Goal: Information Seeking & Learning: Learn about a topic

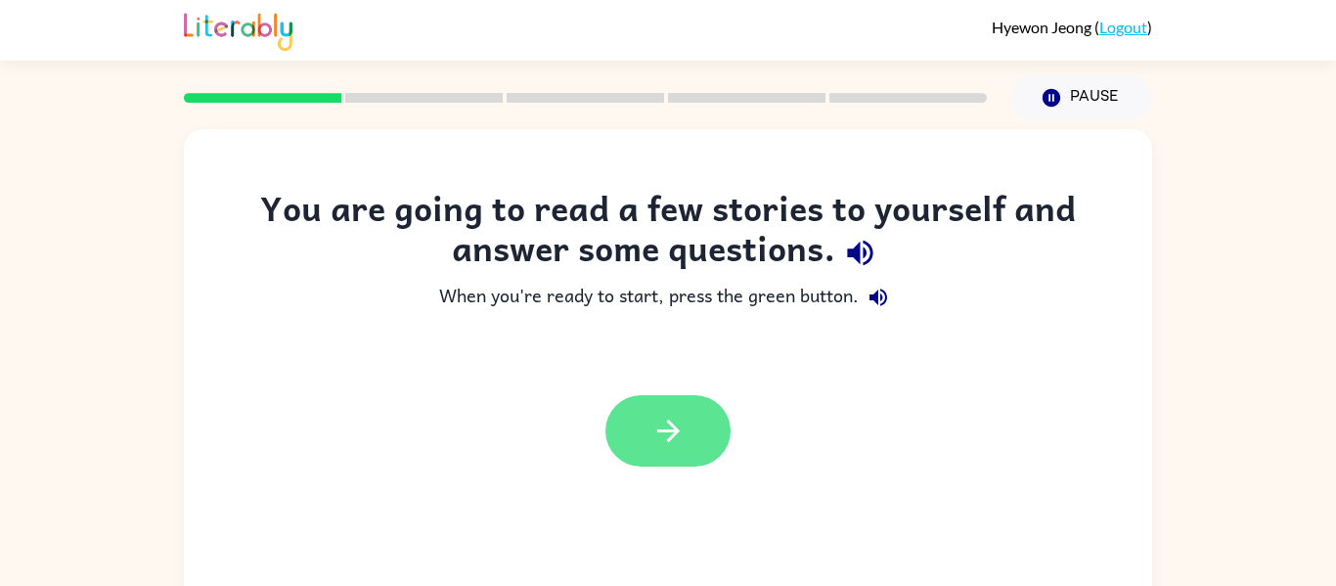
click at [668, 462] on button "button" at bounding box center [667, 430] width 125 height 71
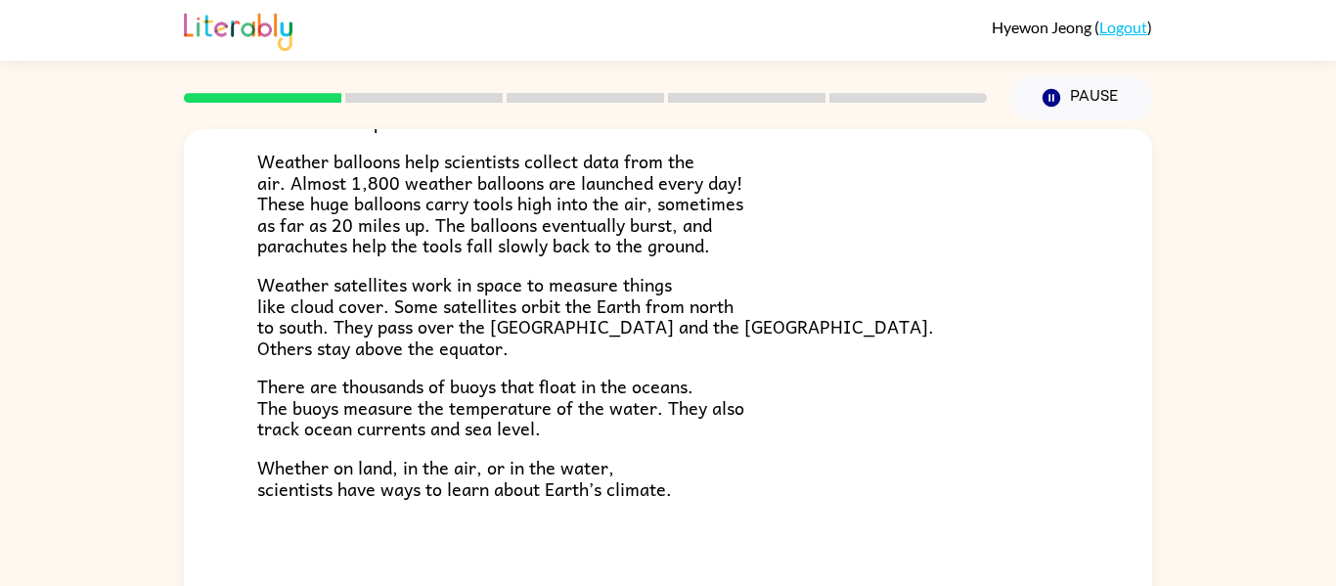
scroll to position [547, 0]
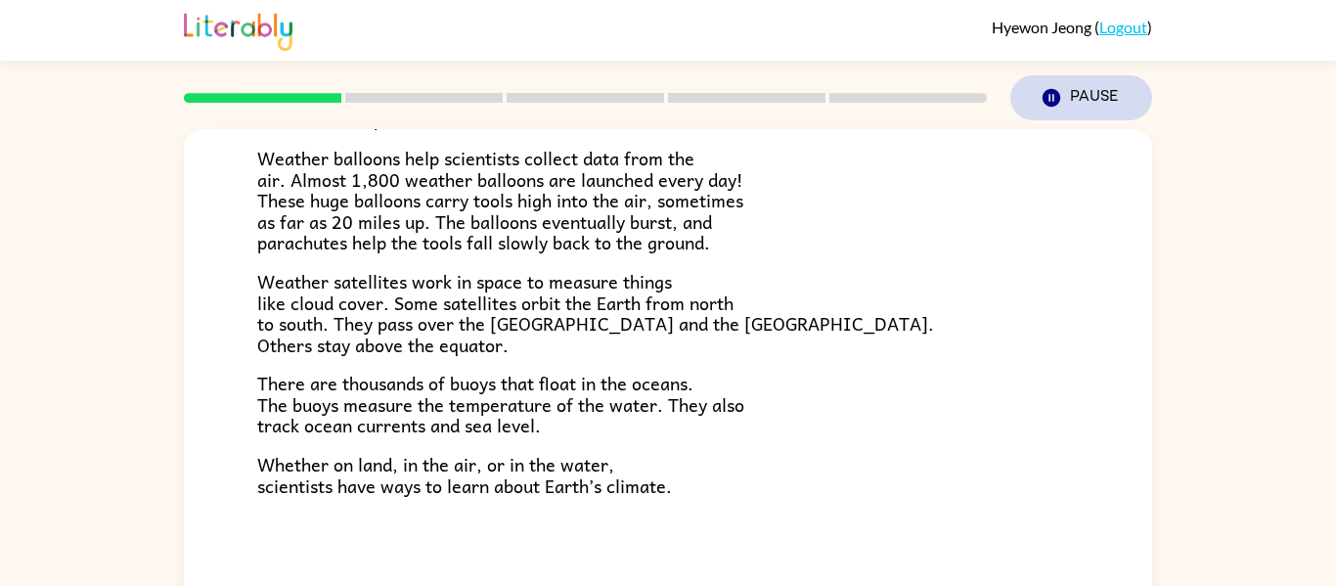
click at [1052, 91] on icon "button" at bounding box center [1051, 98] width 18 height 18
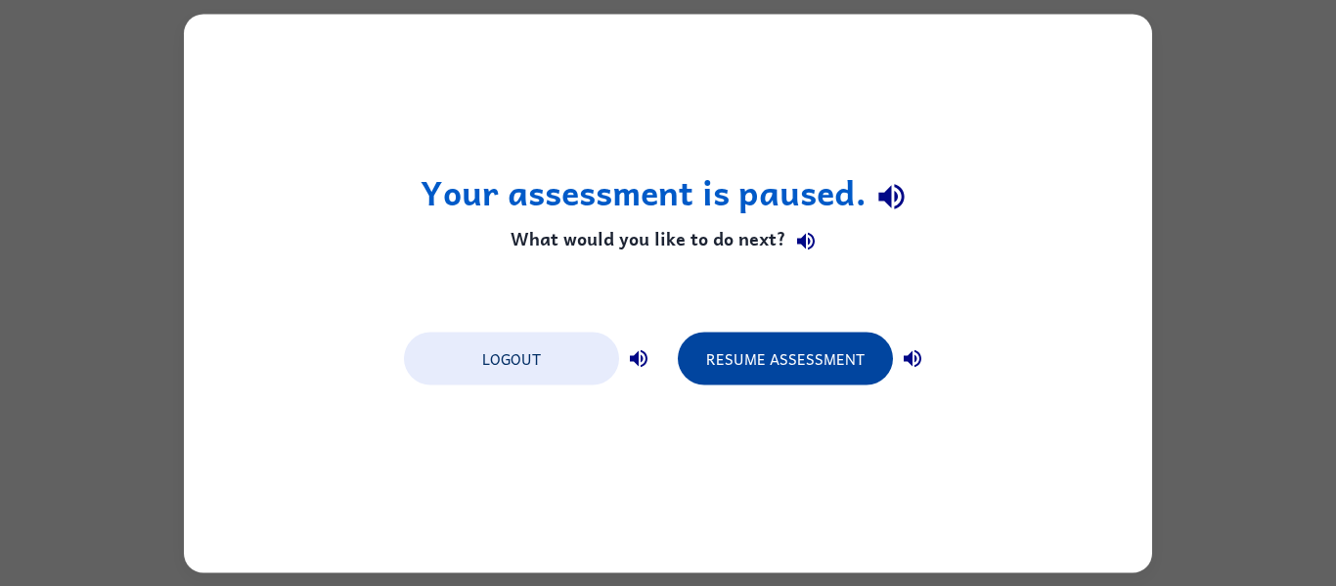
click at [811, 351] on button "Resume Assessment" at bounding box center [785, 357] width 215 height 53
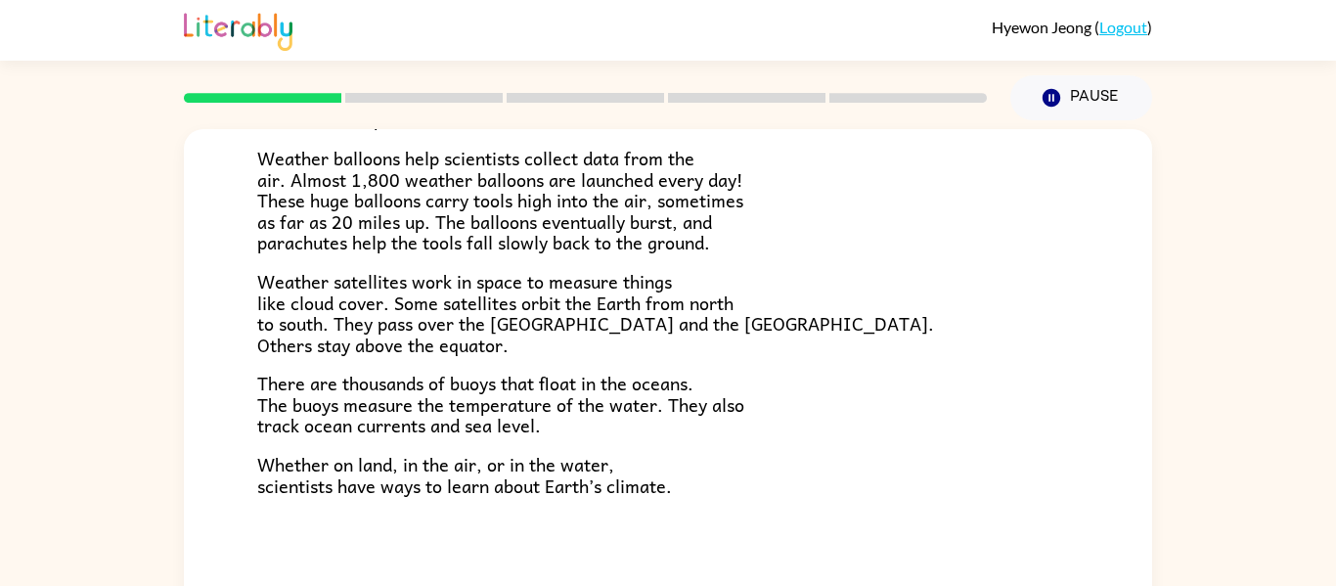
scroll to position [102, 0]
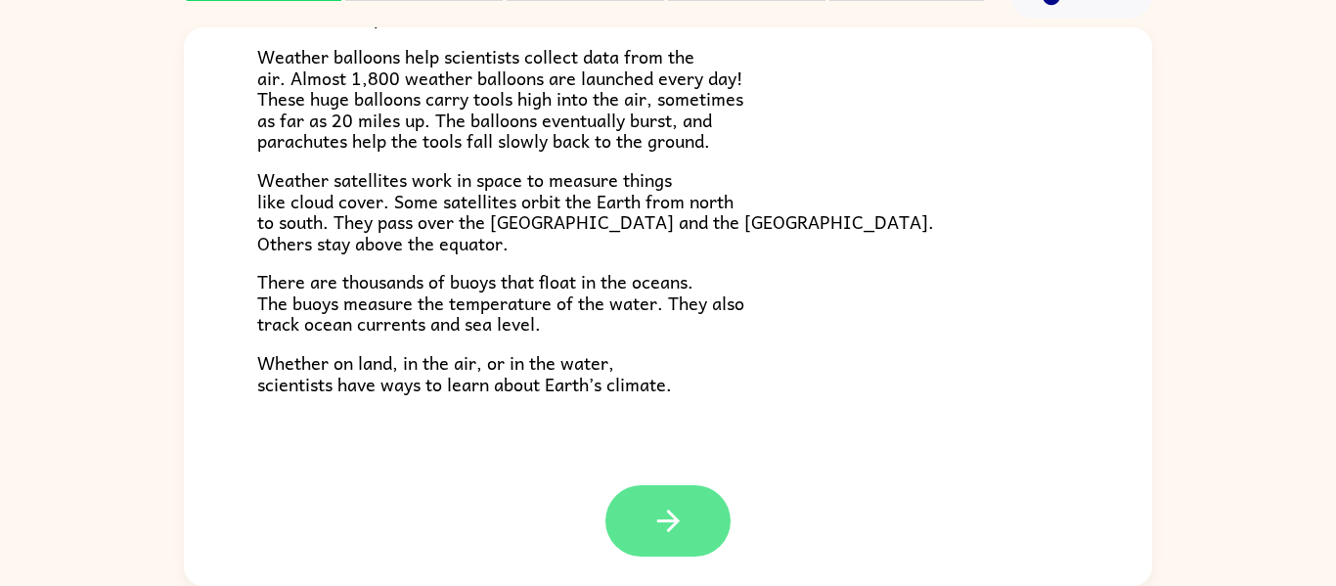
click at [652, 533] on icon "button" at bounding box center [668, 521] width 34 height 34
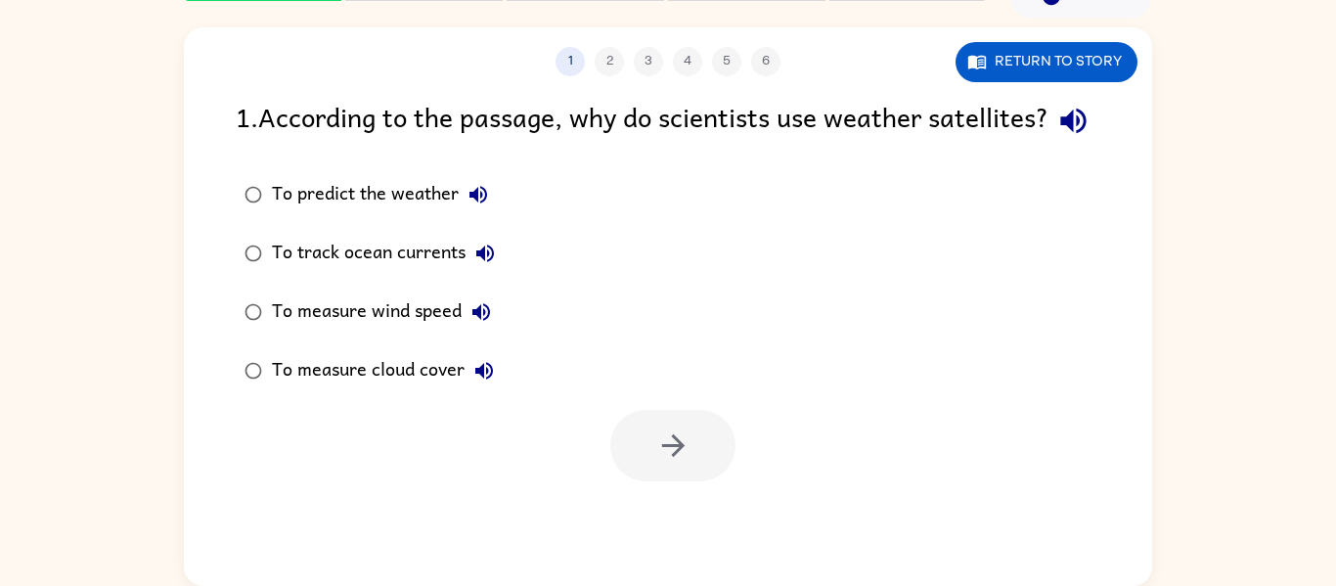
scroll to position [0, 0]
click at [466, 390] on button "To measure cloud cover" at bounding box center [483, 370] width 39 height 39
click at [399, 390] on div "To measure cloud cover" at bounding box center [388, 370] width 232 height 39
click at [691, 481] on button "button" at bounding box center [672, 445] width 125 height 71
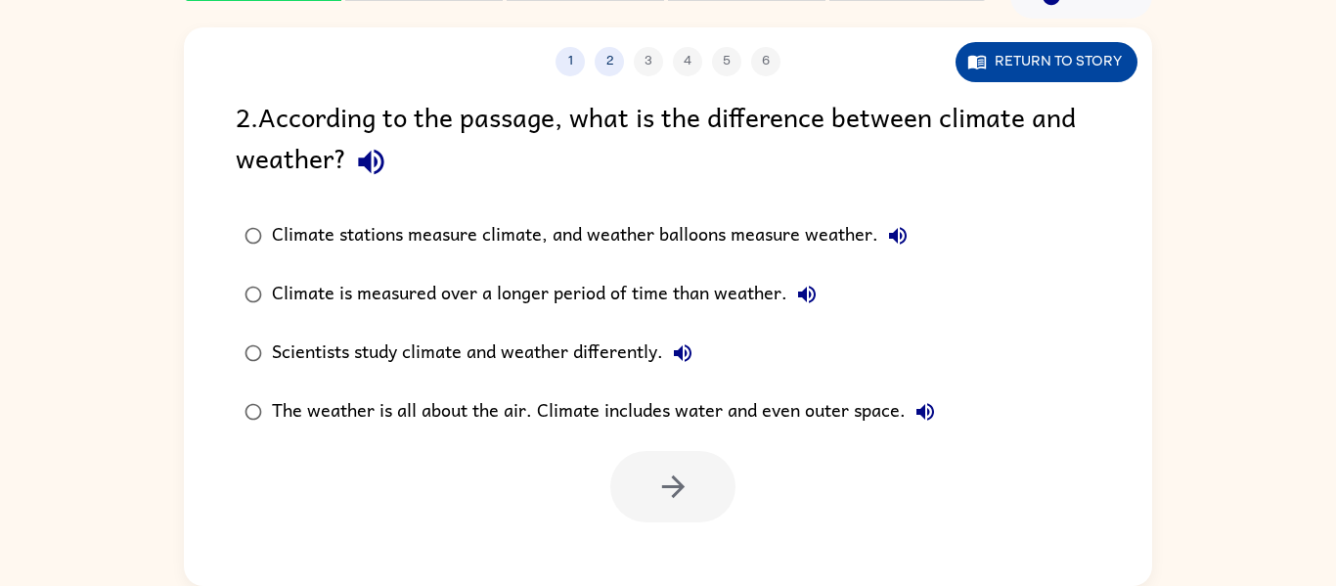
click at [1039, 73] on button "Return to story" at bounding box center [1046, 62] width 182 height 40
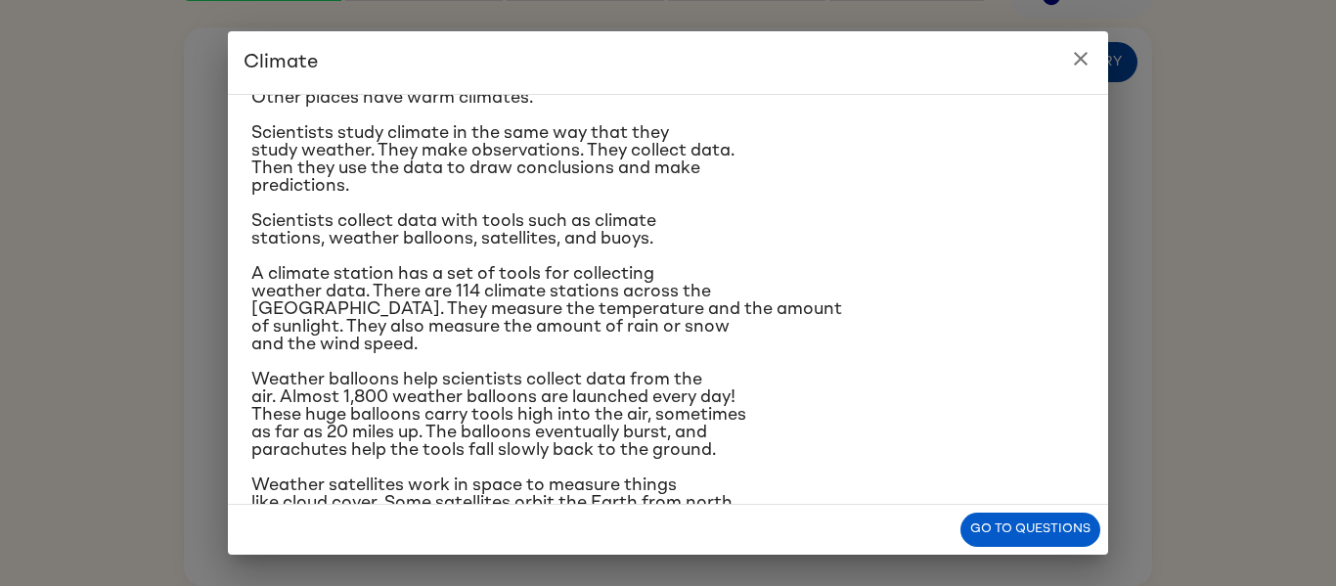
scroll to position [140, 0]
click at [1030, 540] on button "Go to questions" at bounding box center [1030, 529] width 140 height 34
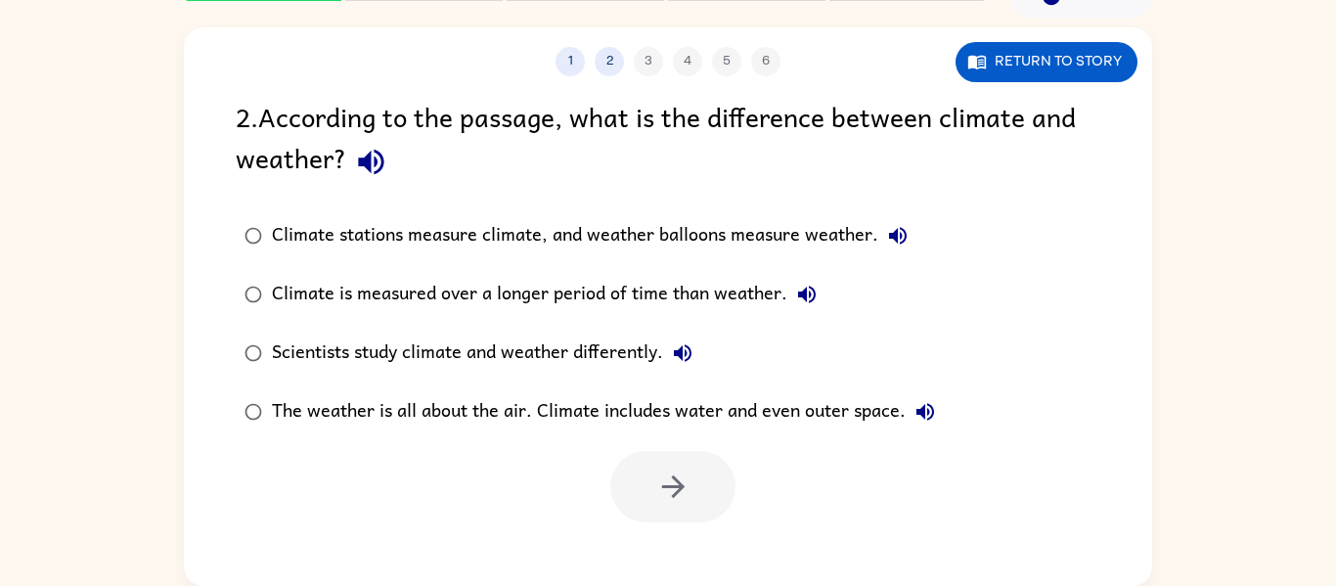
click at [277, 286] on div "Climate is measured over a longer period of time than weather." at bounding box center [549, 294] width 554 height 39
click at [699, 478] on button "button" at bounding box center [672, 486] width 125 height 71
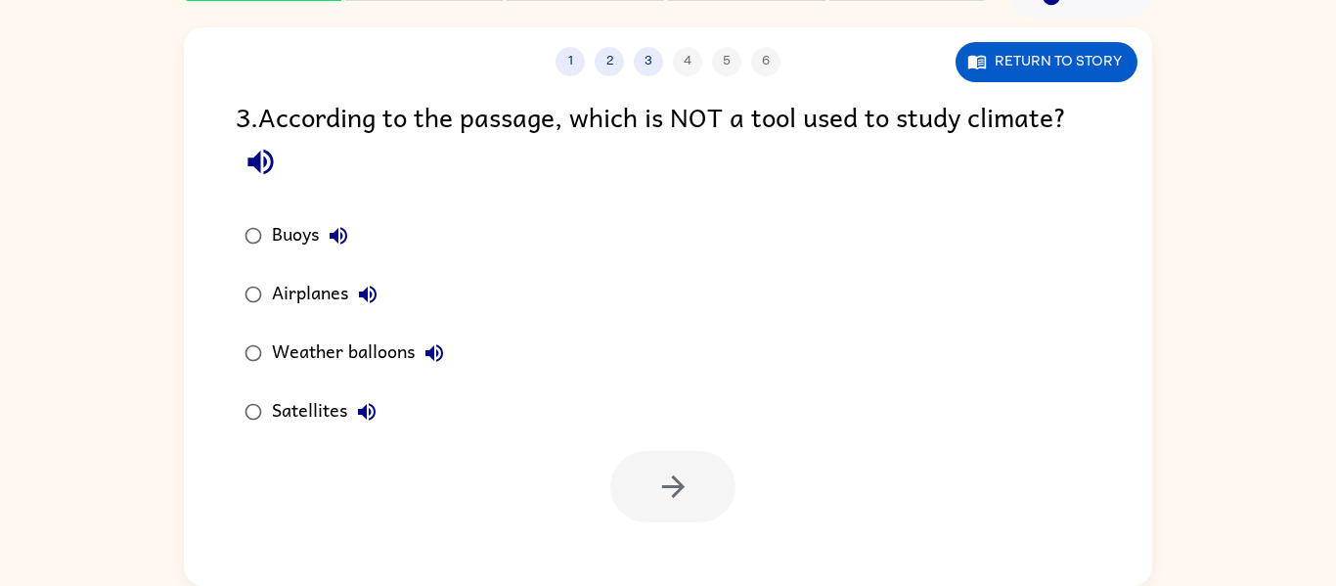
click at [325, 286] on div "Airplanes" at bounding box center [329, 294] width 115 height 39
click at [649, 486] on button "button" at bounding box center [672, 486] width 125 height 71
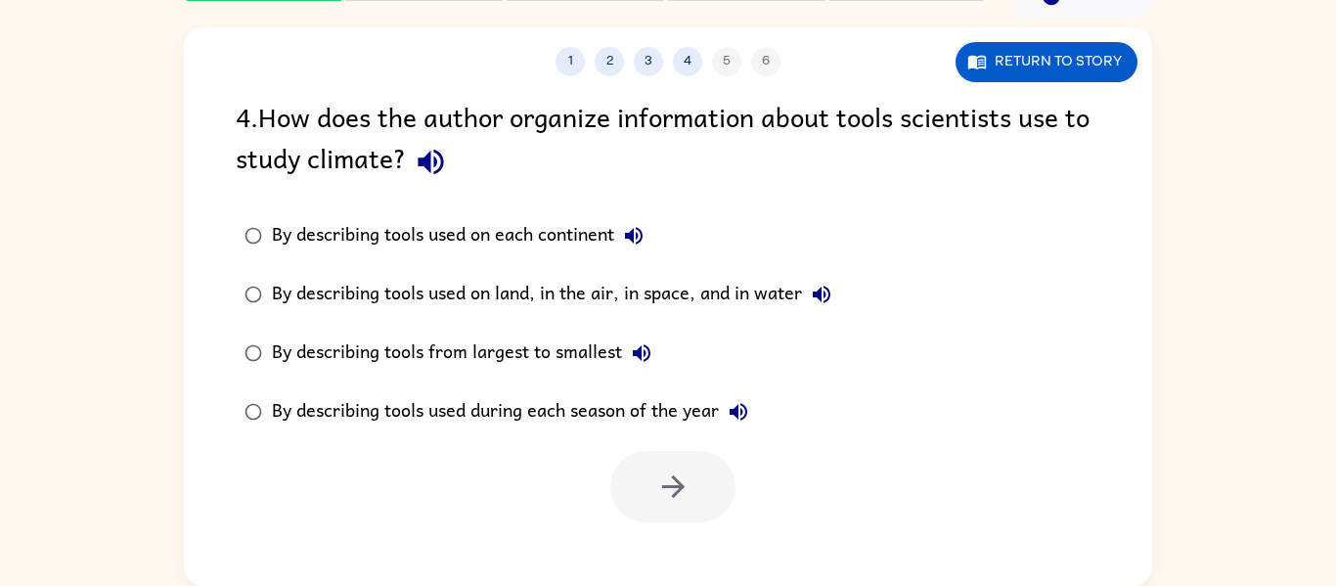
click at [446, 302] on div "By describing tools used on land, in the air, in space, and in water" at bounding box center [556, 294] width 569 height 39
click at [670, 474] on icon "button" at bounding box center [673, 486] width 34 height 34
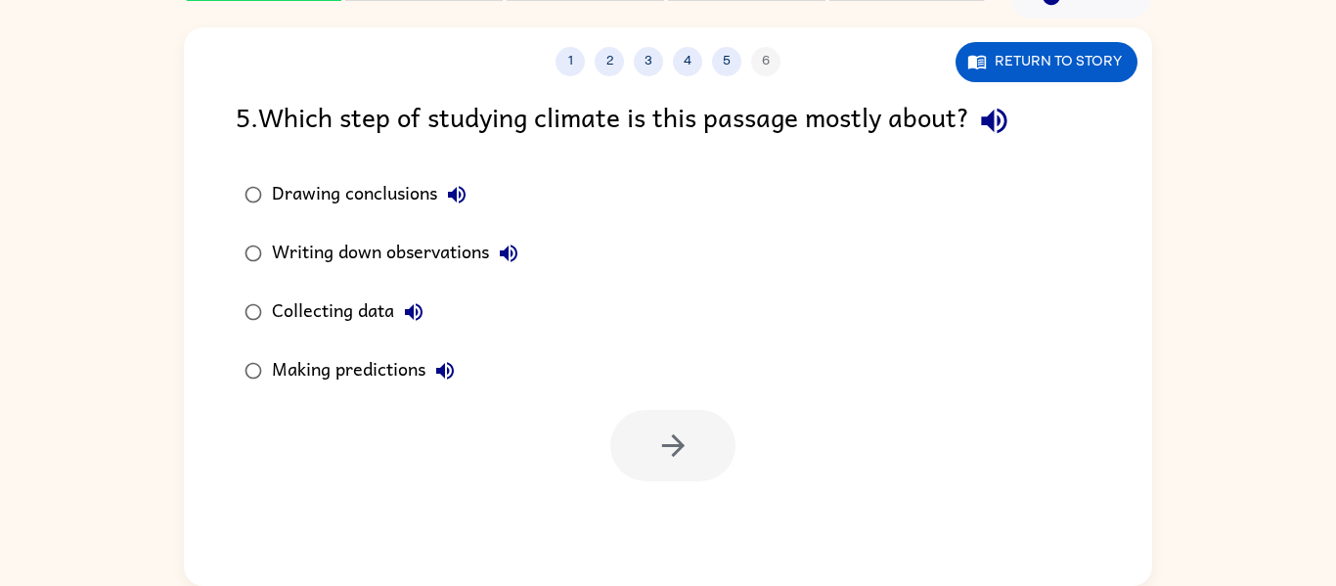
click at [289, 309] on div "Collecting data" at bounding box center [352, 311] width 161 height 39
click at [660, 437] on icon "button" at bounding box center [673, 445] width 34 height 34
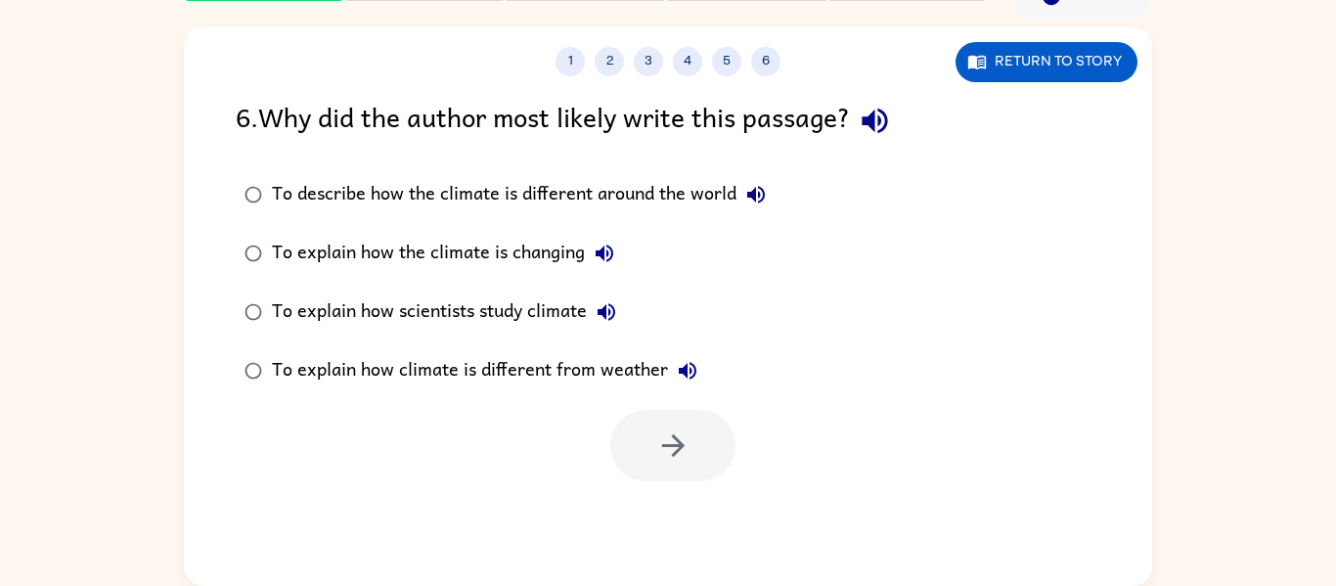
click at [499, 306] on div "To explain how scientists study climate" at bounding box center [449, 311] width 354 height 39
click at [675, 469] on button "button" at bounding box center [672, 445] width 125 height 71
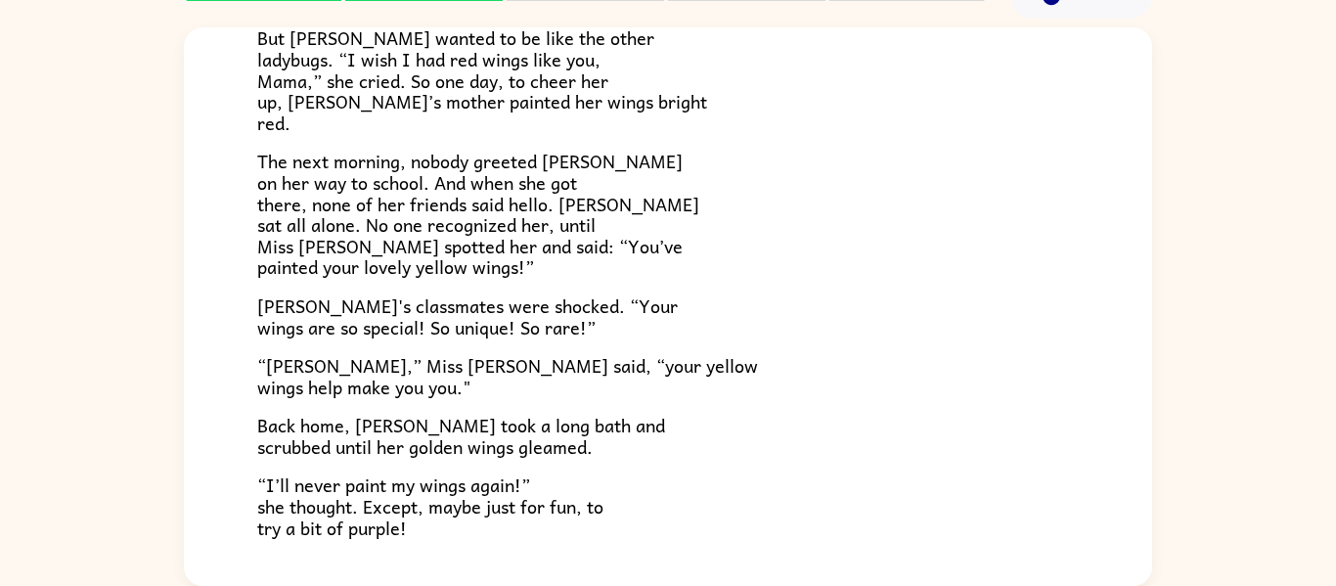
scroll to position [547, 0]
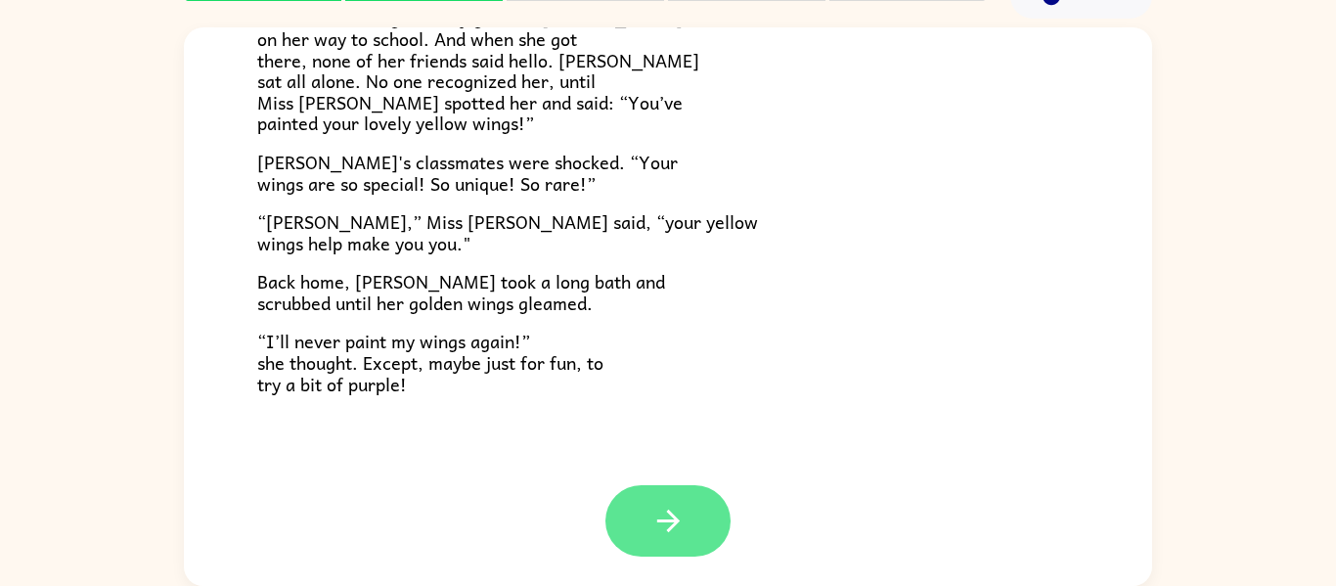
click at [681, 519] on icon "button" at bounding box center [668, 521] width 34 height 34
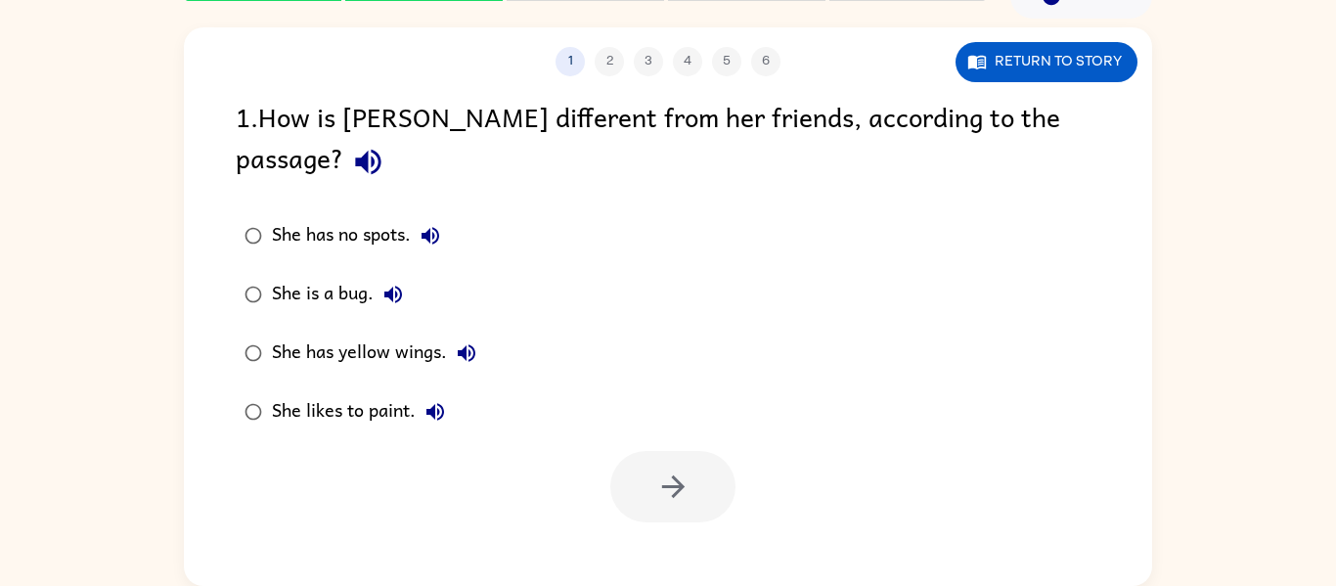
scroll to position [0, 0]
click at [402, 333] on div "She has yellow wings." at bounding box center [379, 352] width 214 height 39
click at [685, 469] on icon "button" at bounding box center [673, 486] width 34 height 34
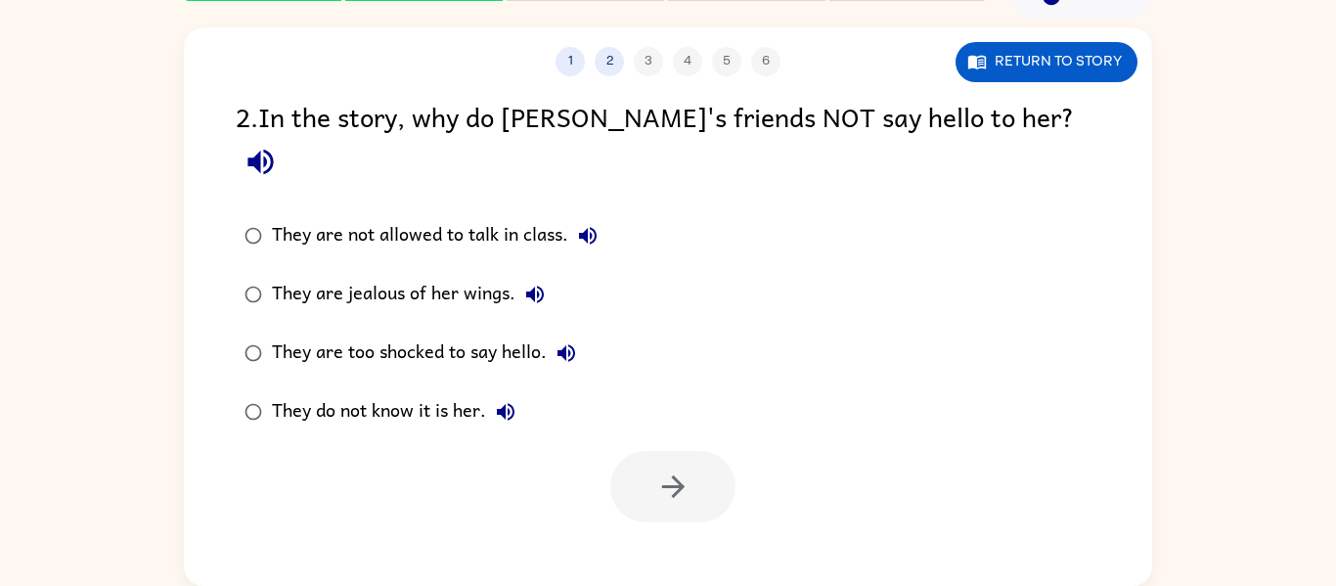
click at [308, 392] on div "They do not know it is her." at bounding box center [398, 411] width 253 height 39
click at [658, 469] on icon "button" at bounding box center [673, 486] width 34 height 34
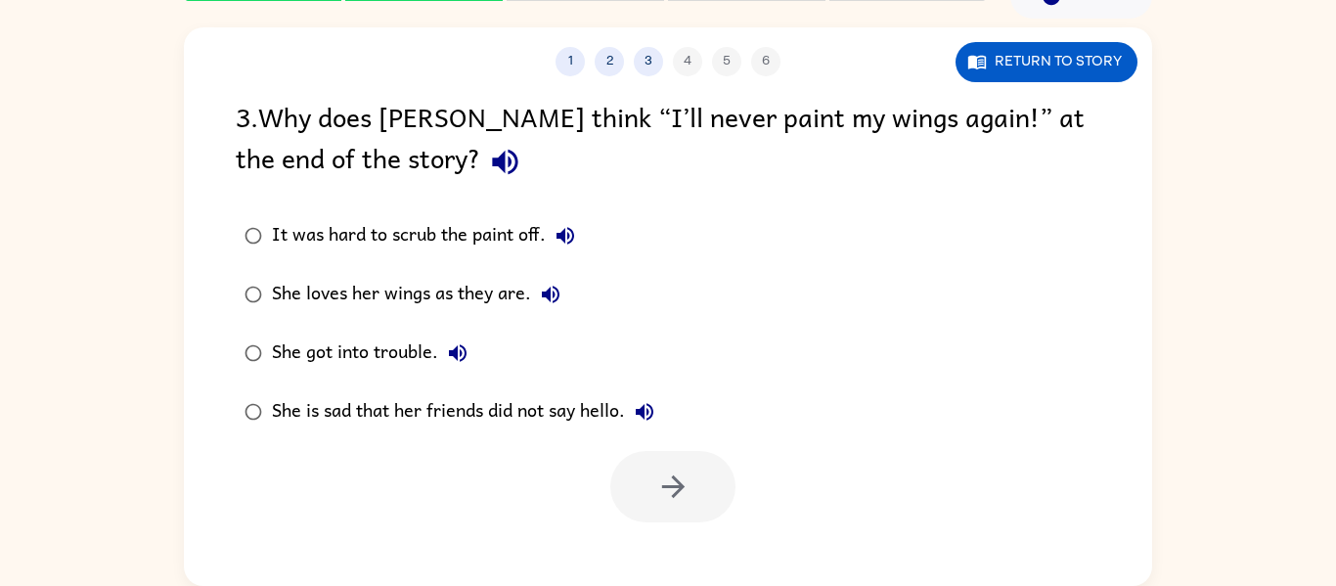
click at [421, 287] on div "She loves her wings as they are." at bounding box center [421, 294] width 298 height 39
click at [686, 473] on icon "button" at bounding box center [673, 486] width 34 height 34
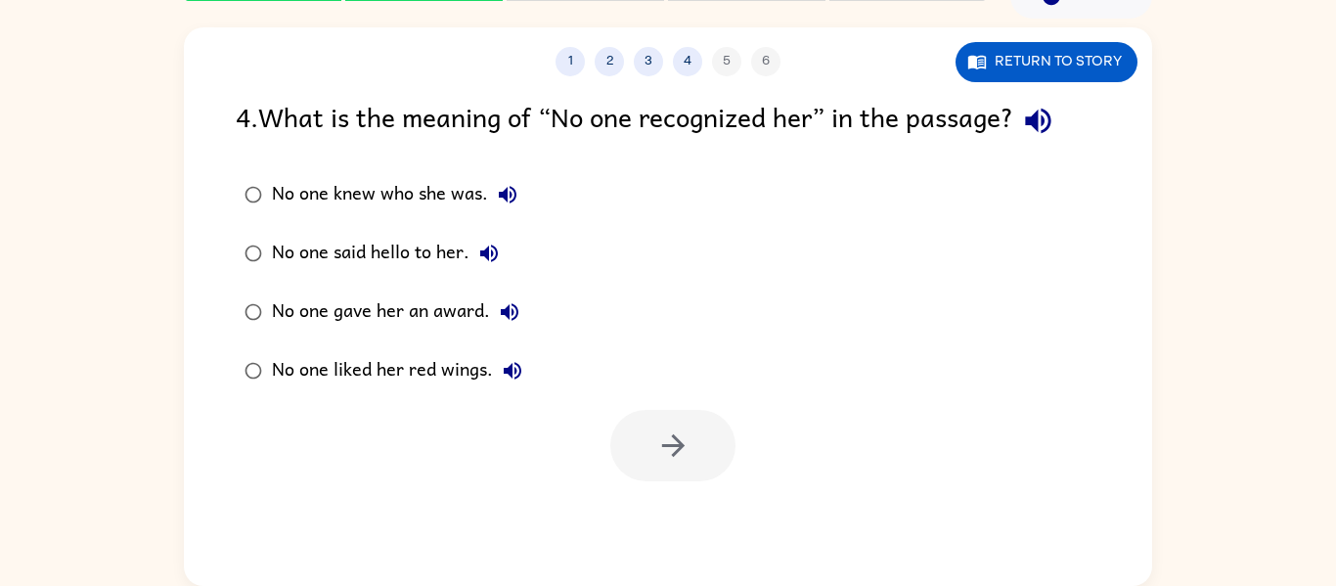
click at [380, 178] on div "No one knew who she was." at bounding box center [399, 194] width 255 height 39
click at [657, 471] on button "button" at bounding box center [672, 445] width 125 height 71
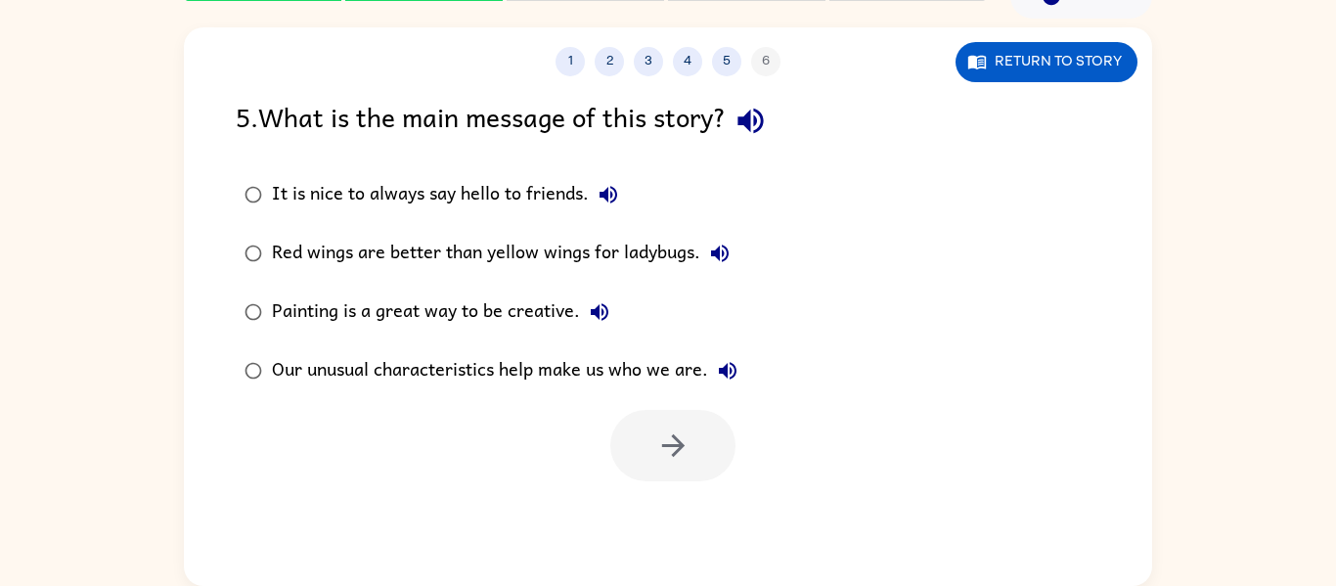
click at [616, 379] on div "Our unusual characteristics help make us who we are." at bounding box center [509, 370] width 475 height 39
click at [655, 471] on button "button" at bounding box center [672, 445] width 125 height 71
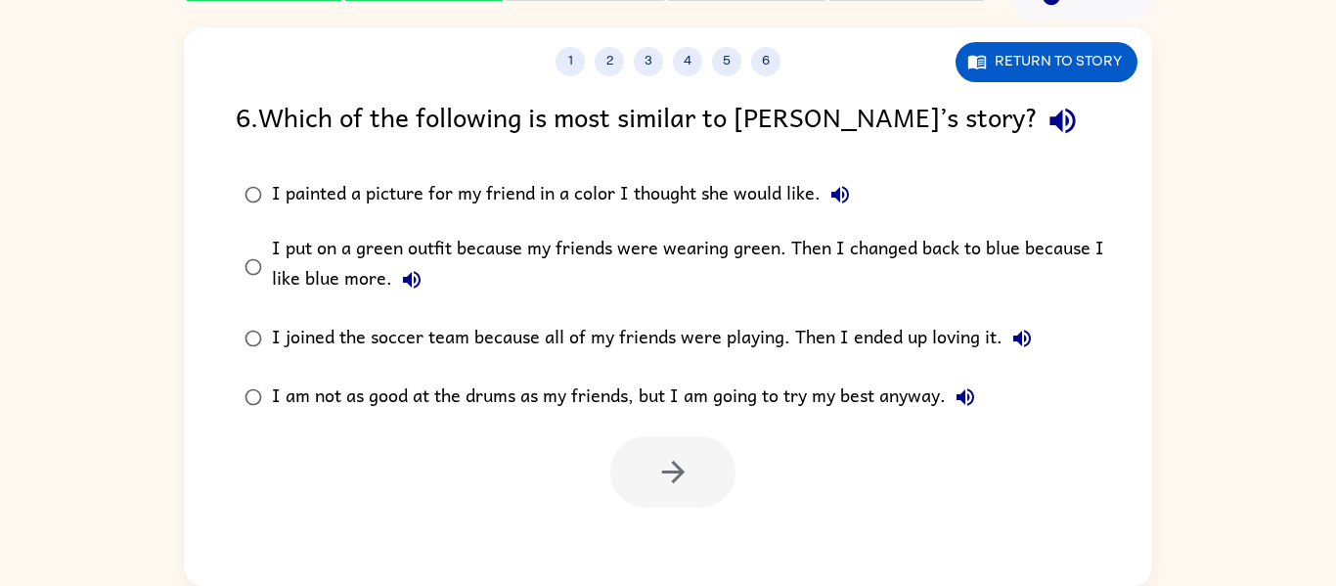
click at [550, 253] on div "I put on a green outfit because my friends were wearing green. Then I changed b…" at bounding box center [699, 267] width 855 height 66
click at [643, 504] on button "button" at bounding box center [672, 471] width 125 height 71
click at [680, 503] on div at bounding box center [672, 471] width 125 height 71
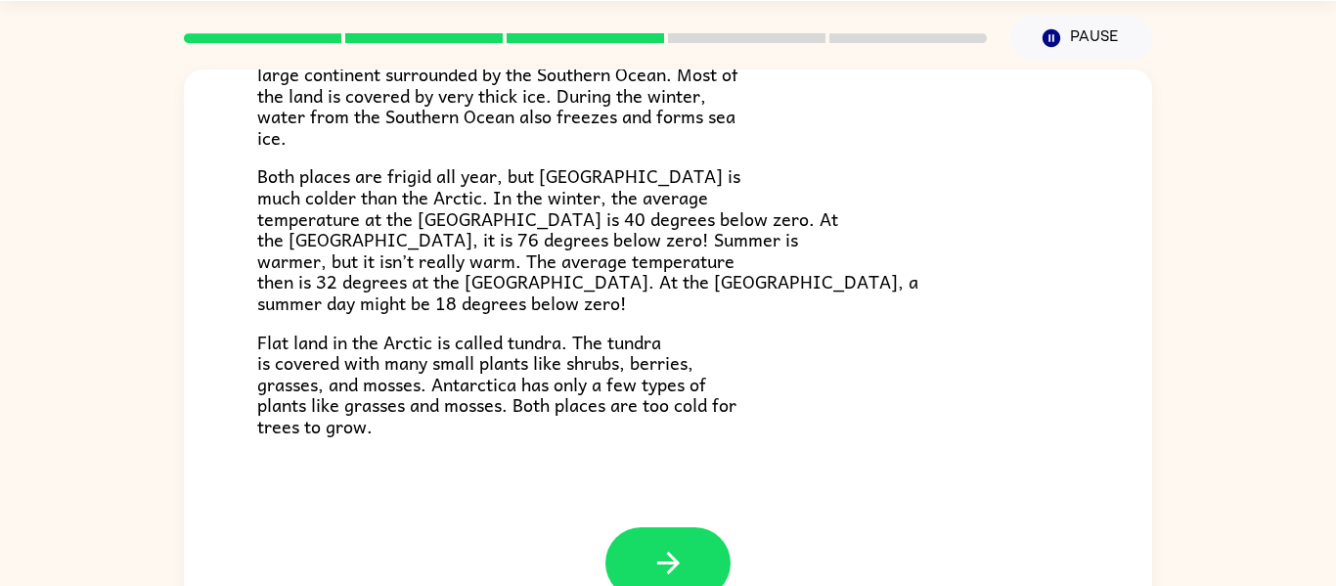
scroll to position [412, 0]
click at [693, 552] on button "button" at bounding box center [667, 563] width 125 height 71
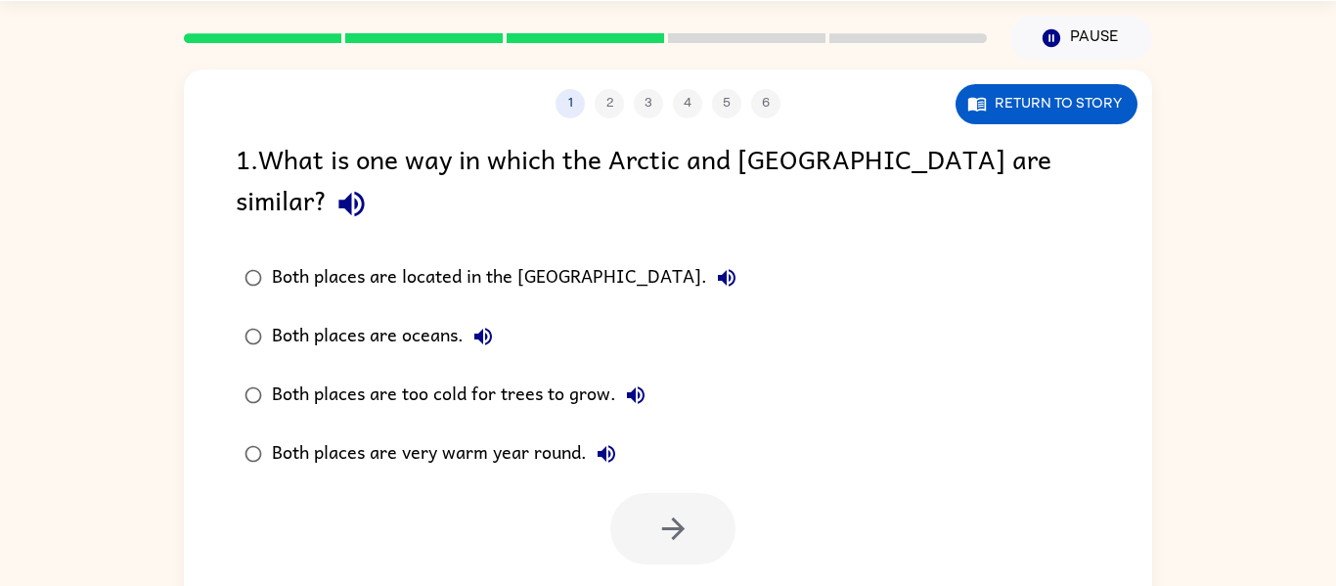
scroll to position [0, 0]
click at [487, 376] on div "Both places are too cold for trees to grow." at bounding box center [463, 395] width 383 height 39
click at [666, 509] on button "button" at bounding box center [672, 528] width 125 height 71
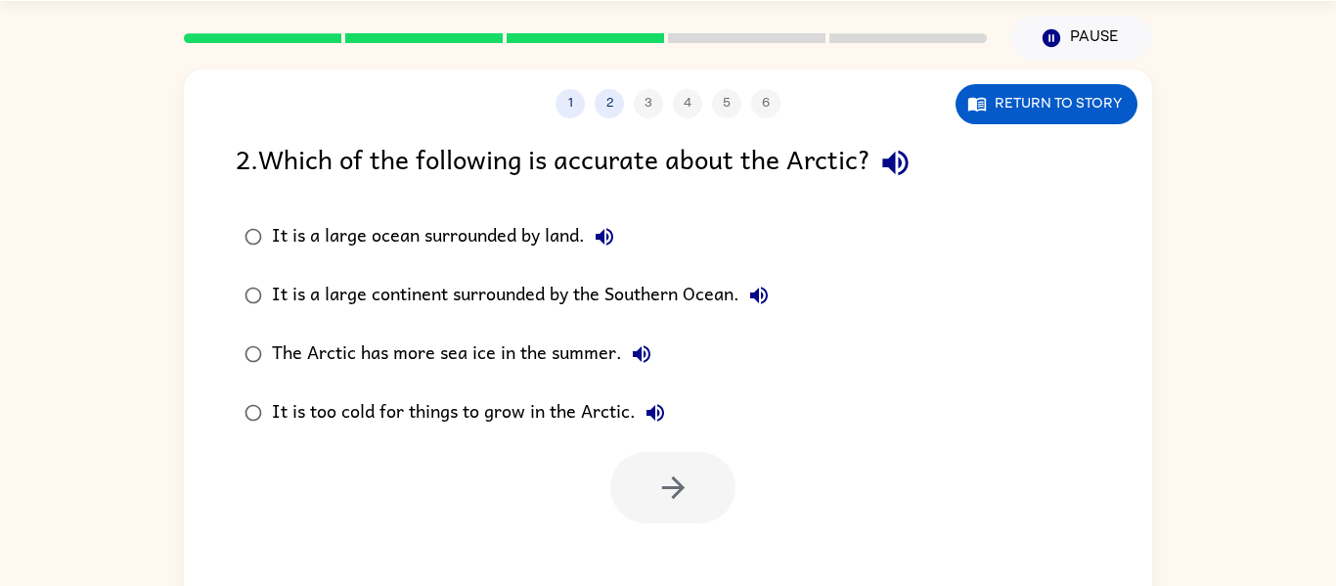
click at [484, 215] on label "It is a large ocean surrounded by land." at bounding box center [506, 236] width 563 height 59
click at [658, 500] on icon "button" at bounding box center [673, 487] width 34 height 34
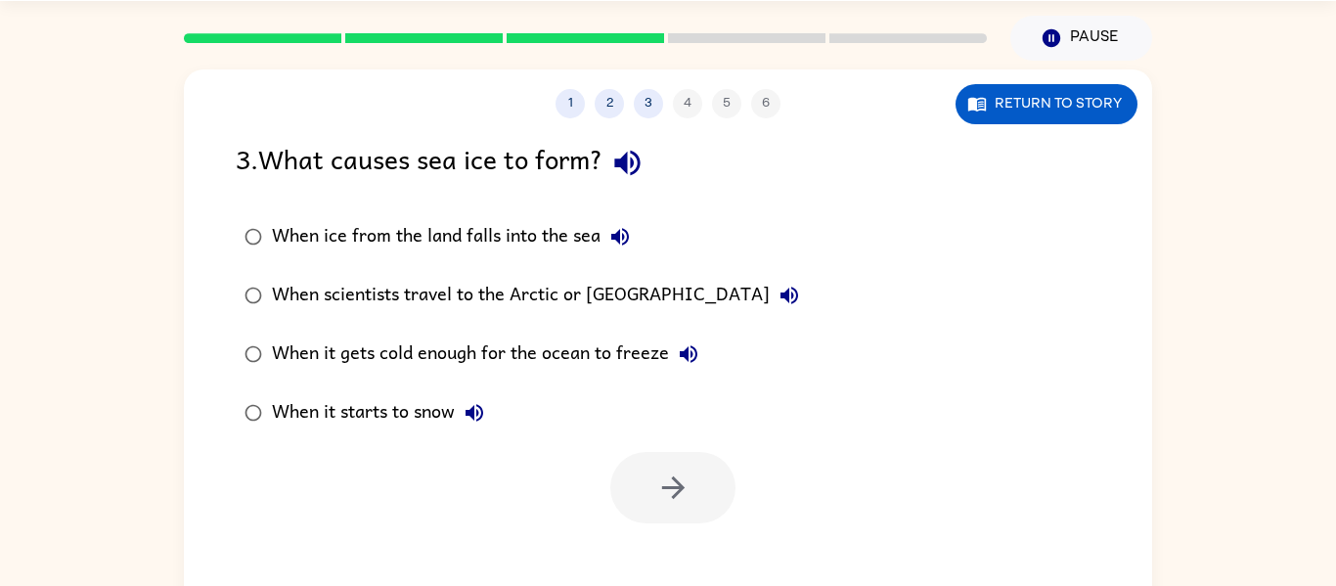
click at [508, 361] on div "When it gets cold enough for the ocean to freeze" at bounding box center [490, 353] width 436 height 39
click at [676, 512] on button "button" at bounding box center [672, 487] width 125 height 71
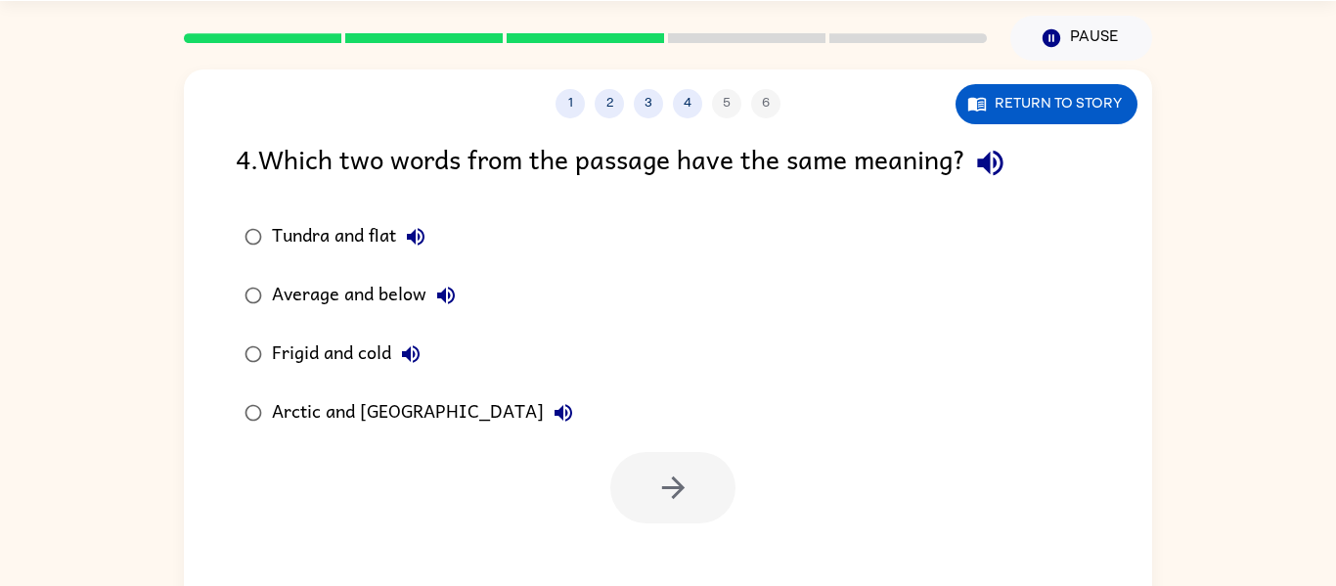
click at [292, 352] on div "Frigid and cold" at bounding box center [351, 353] width 158 height 39
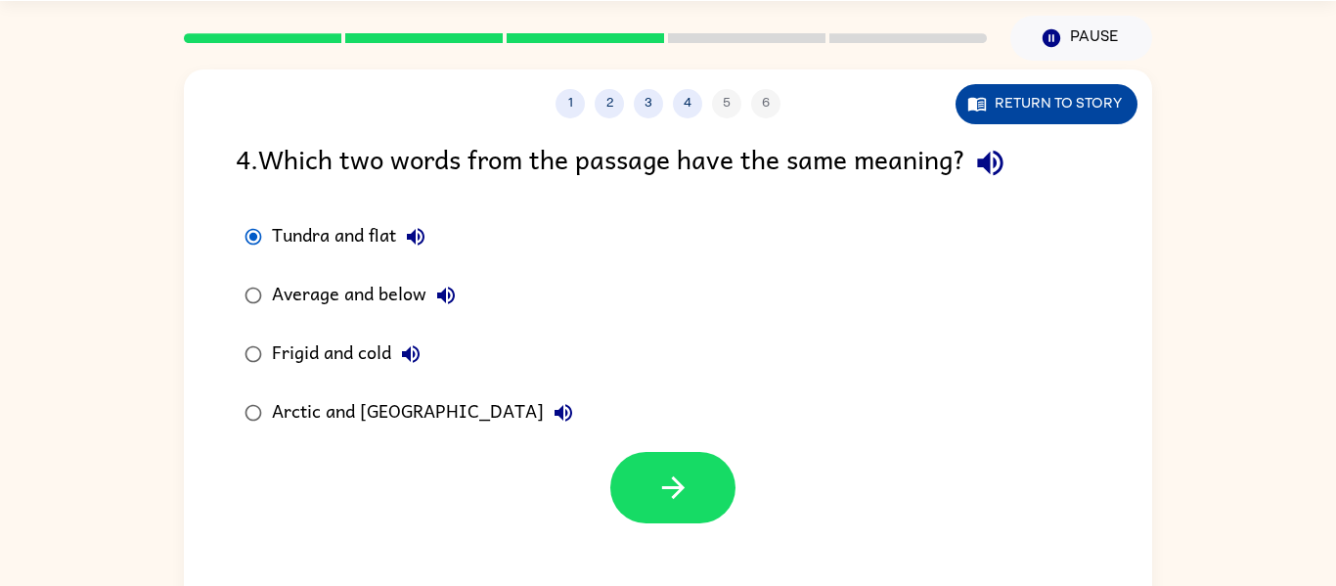
click at [1036, 117] on button "Return to story" at bounding box center [1046, 104] width 182 height 40
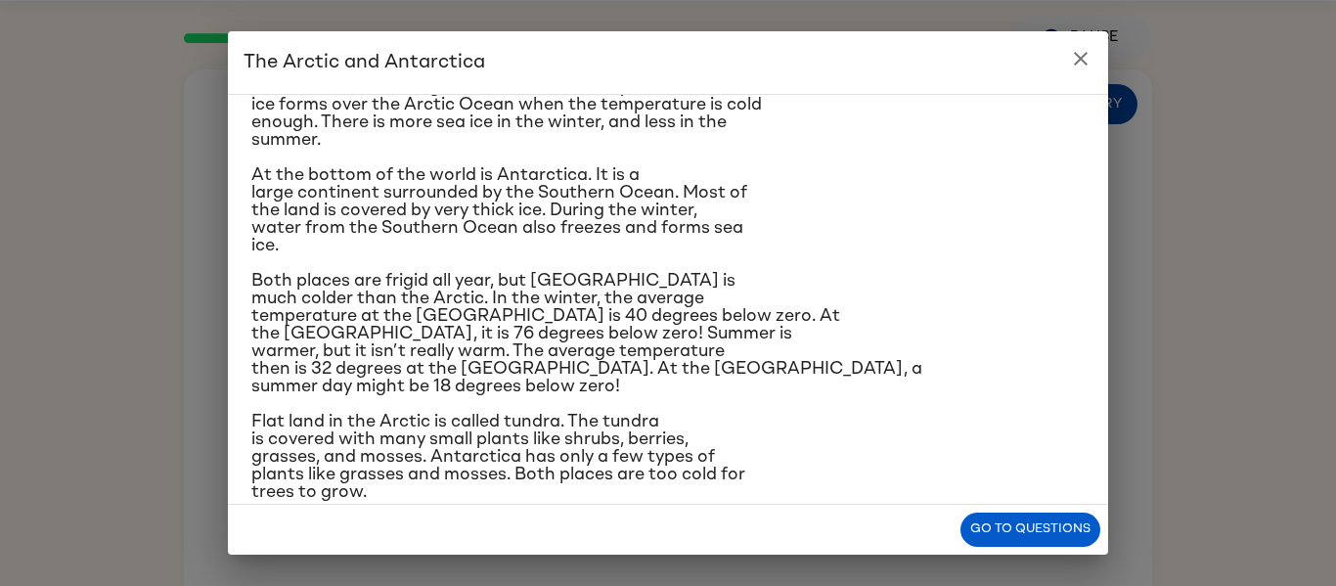
scroll to position [215, 0]
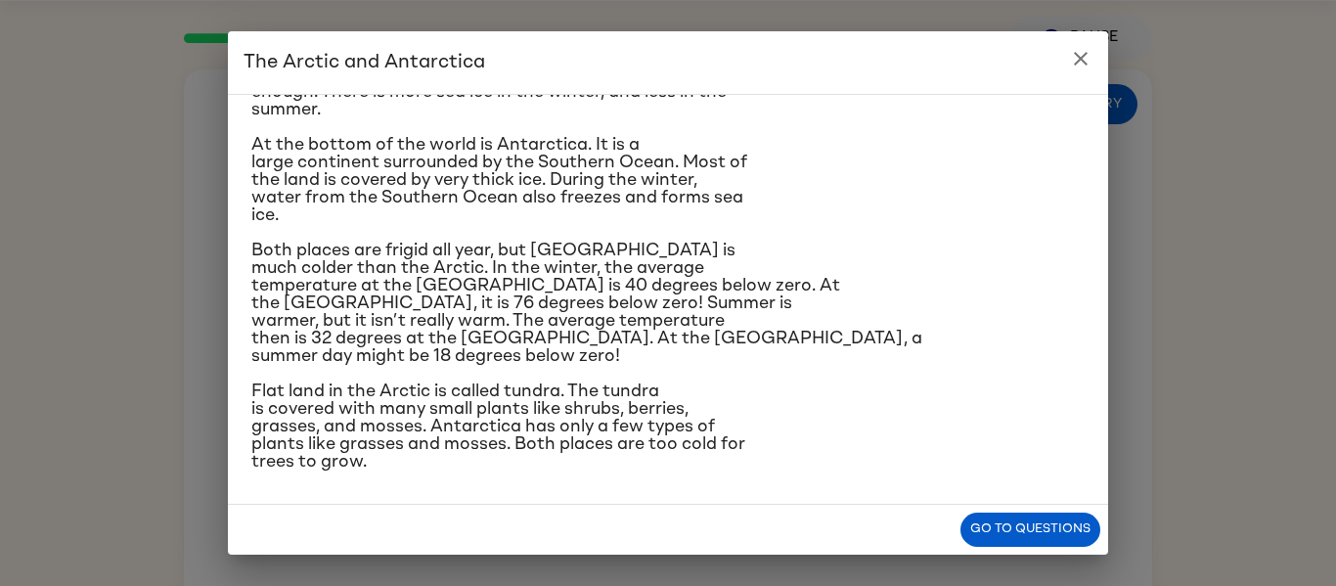
click at [1072, 60] on icon "close" at bounding box center [1080, 58] width 23 height 23
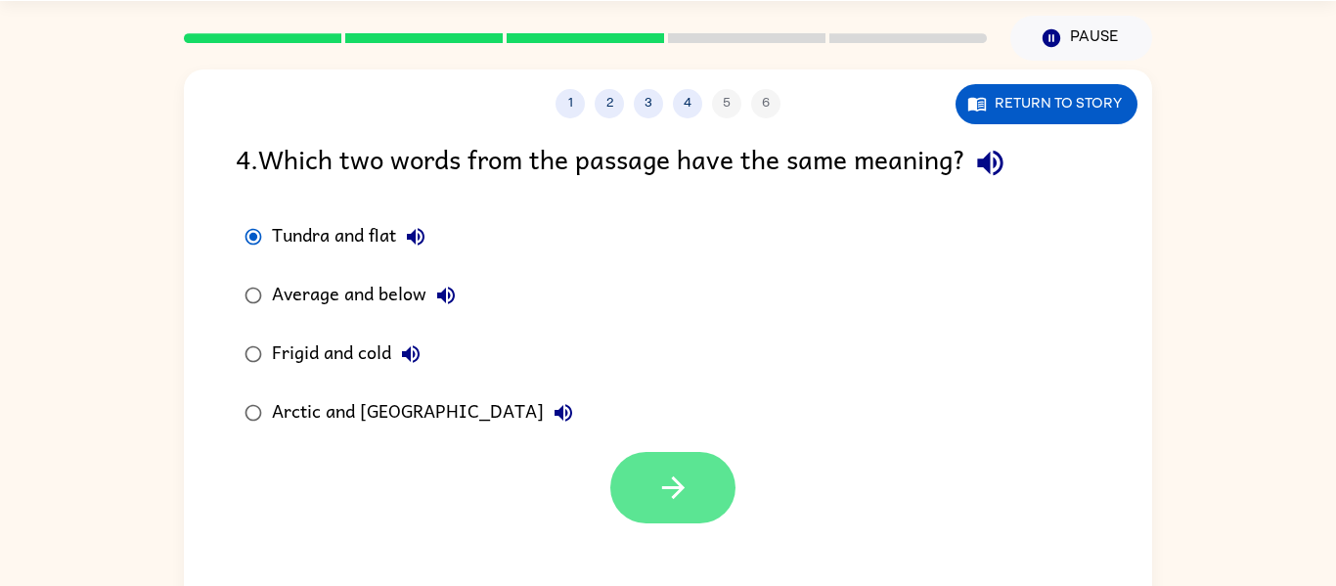
click at [686, 505] on icon "button" at bounding box center [673, 487] width 34 height 34
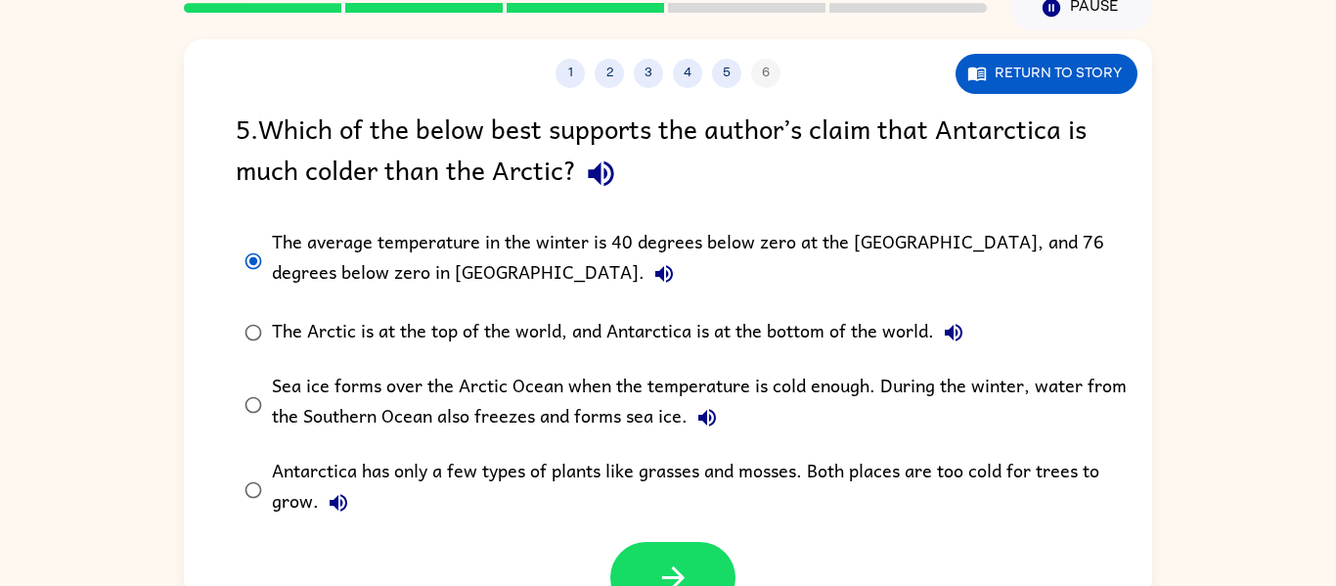
scroll to position [102, 0]
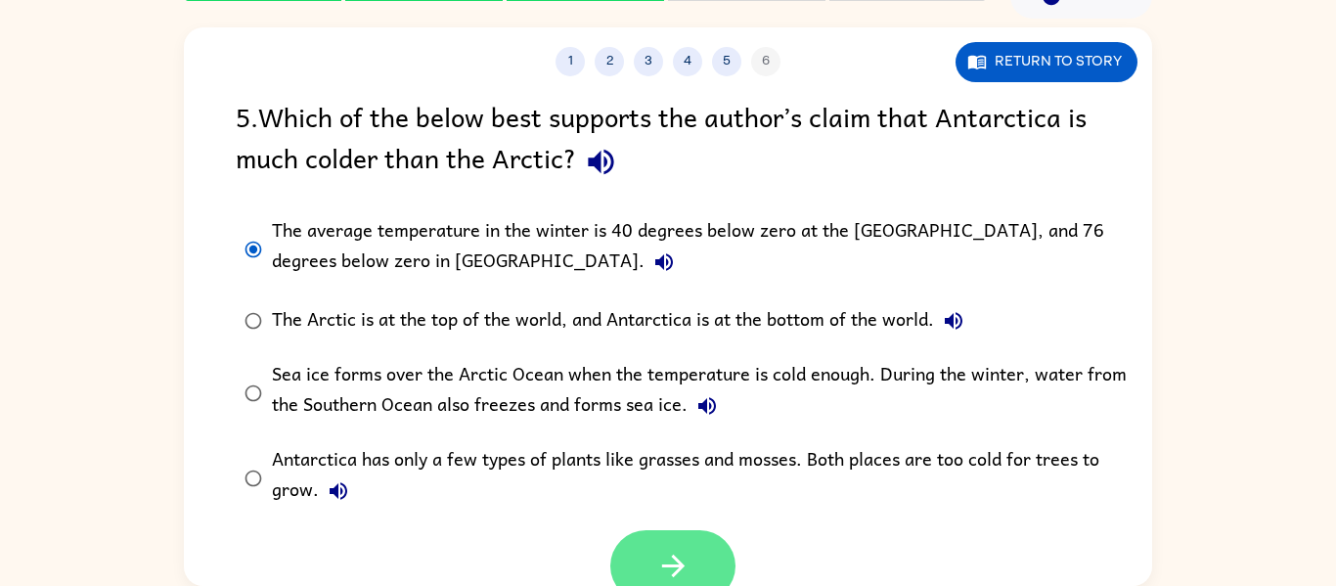
click at [670, 574] on icon "button" at bounding box center [673, 566] width 34 height 34
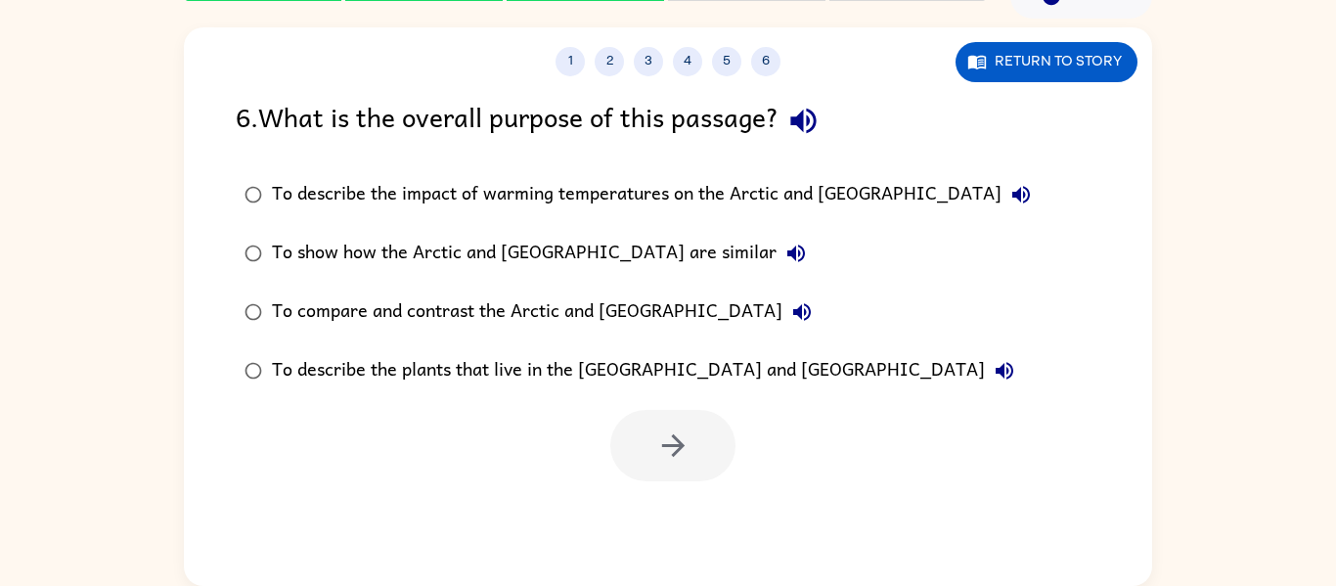
click at [549, 303] on div "To compare and contrast the Arctic and [GEOGRAPHIC_DATA]" at bounding box center [547, 311] width 550 height 39
click at [671, 480] on button "button" at bounding box center [672, 445] width 125 height 71
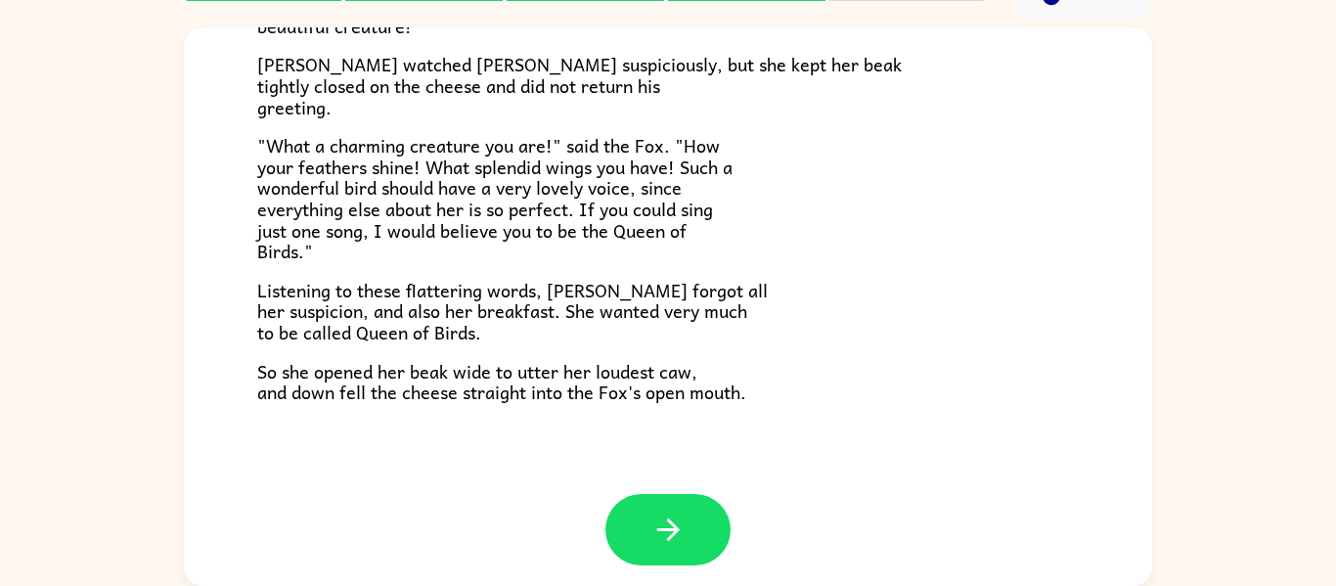
scroll to position [384, 0]
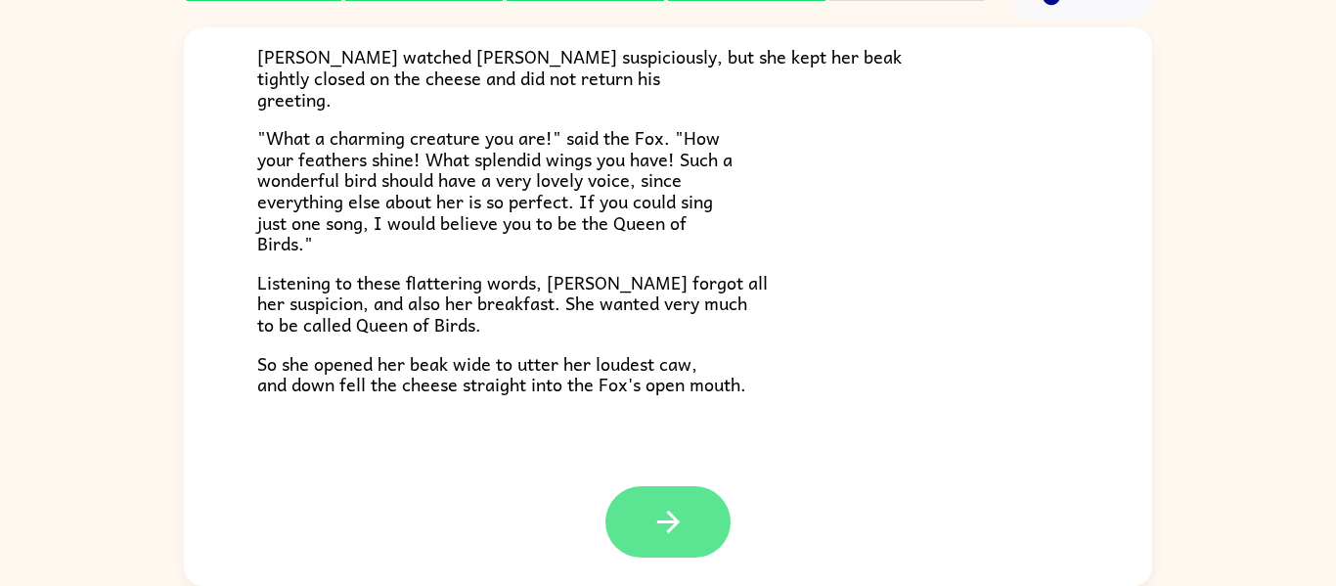
click at [686, 536] on button "button" at bounding box center [667, 521] width 125 height 71
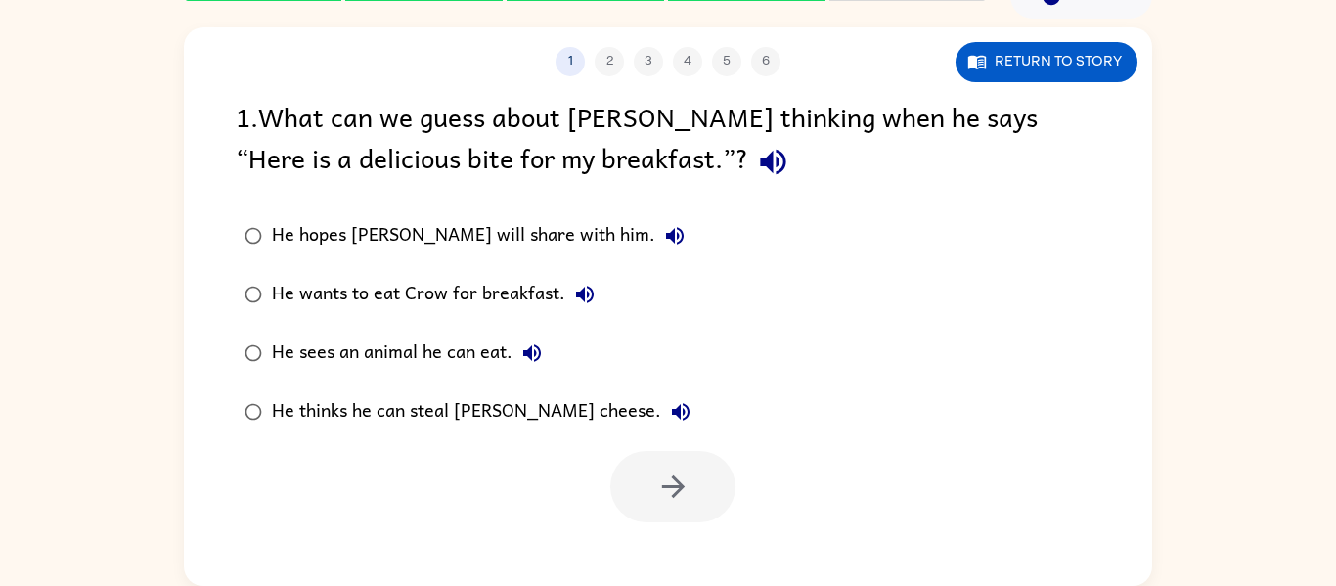
scroll to position [0, 0]
click at [359, 417] on div "He thinks he can steal [PERSON_NAME] cheese." at bounding box center [486, 411] width 428 height 39
click at [685, 503] on icon "button" at bounding box center [673, 486] width 34 height 34
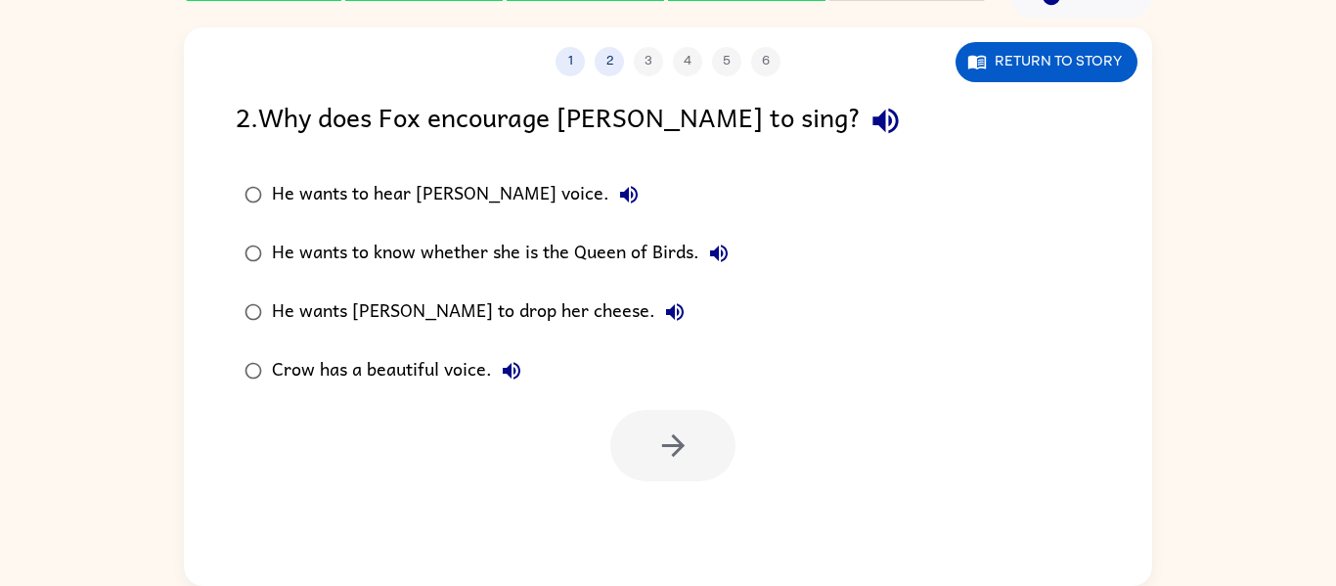
click at [409, 303] on div "He wants [PERSON_NAME] to drop her cheese." at bounding box center [483, 311] width 422 height 39
click at [670, 472] on button "button" at bounding box center [672, 445] width 125 height 71
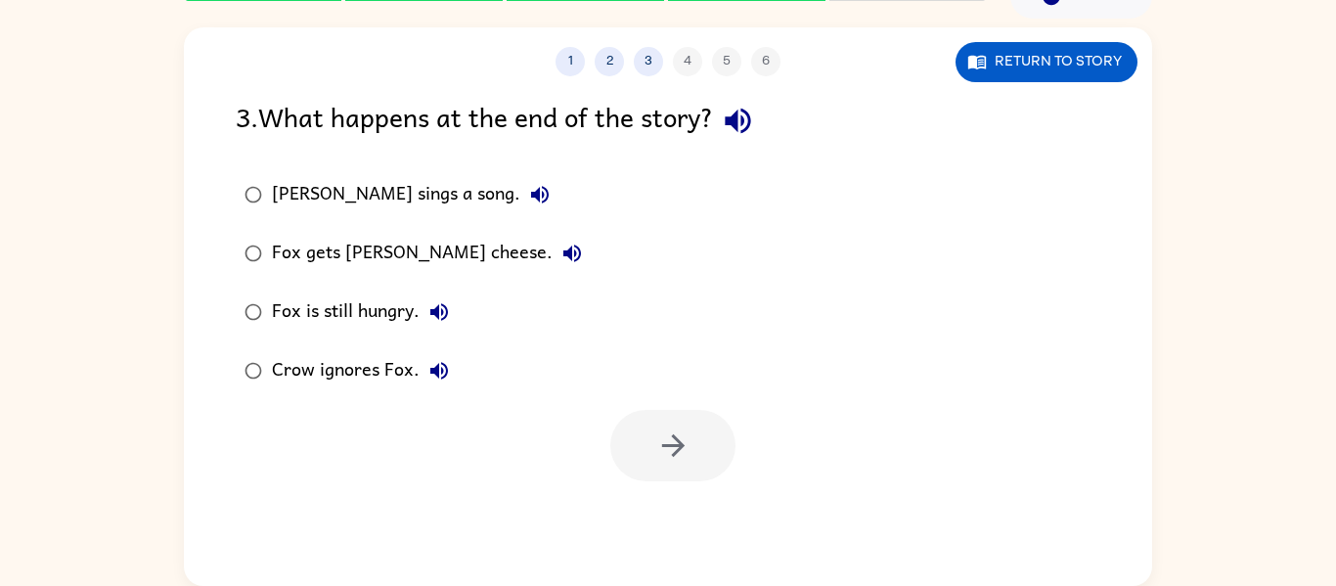
click at [331, 252] on div "Fox gets [PERSON_NAME] cheese." at bounding box center [432, 253] width 320 height 39
click at [647, 452] on button "button" at bounding box center [672, 445] width 125 height 71
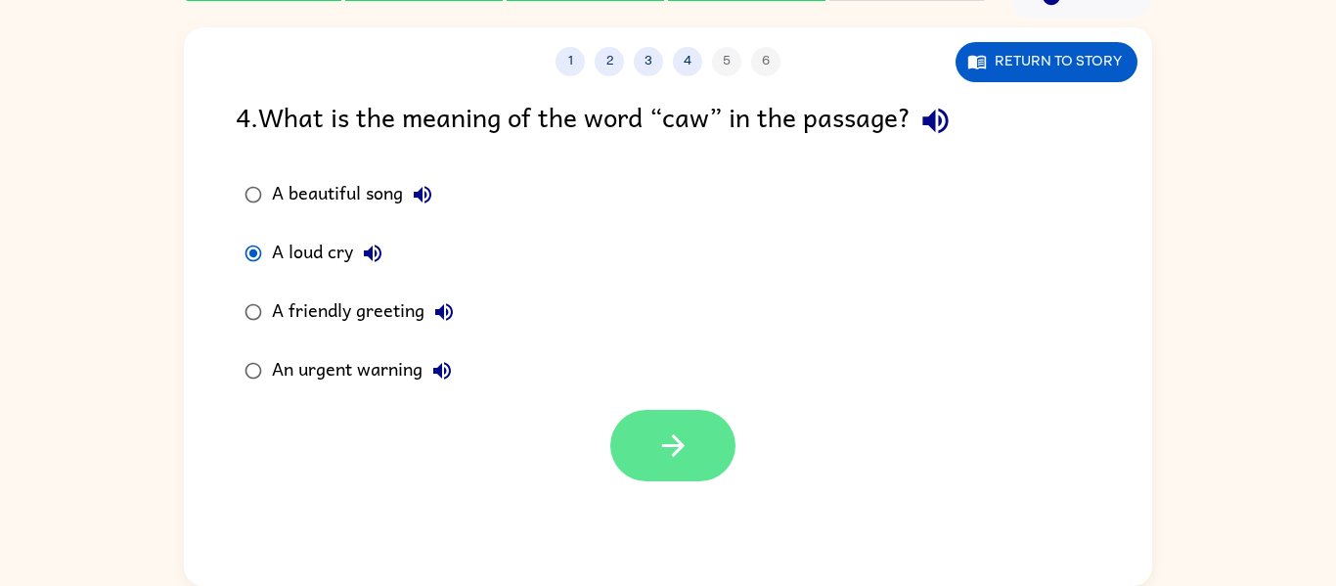
click at [614, 442] on button "button" at bounding box center [672, 445] width 125 height 71
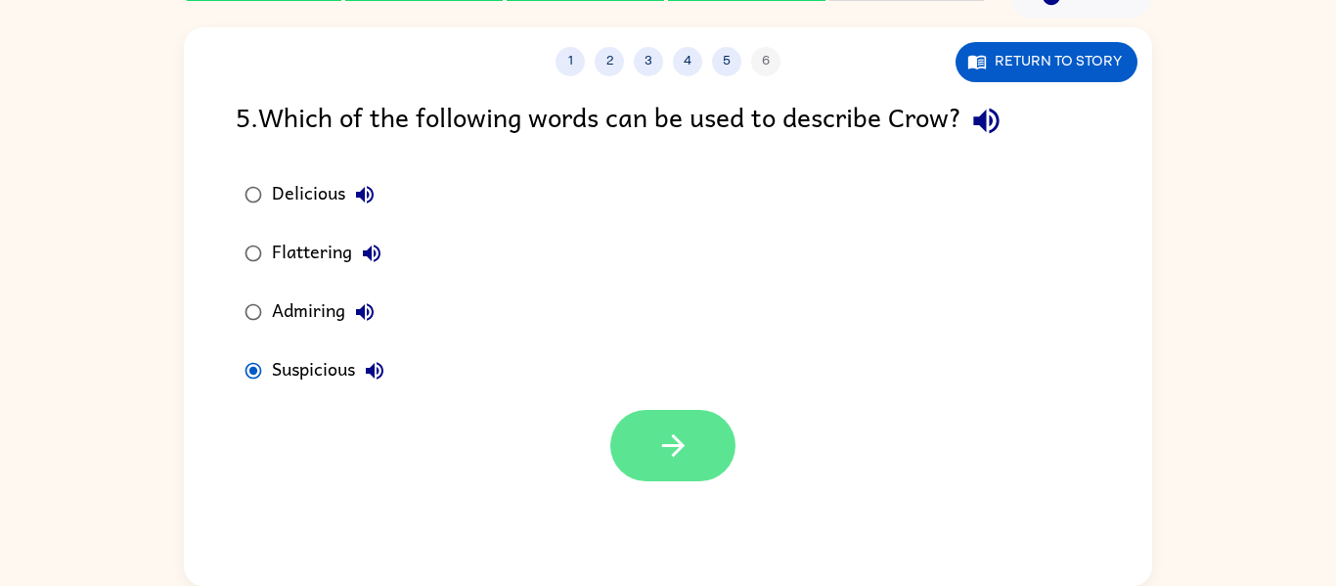
click at [658, 465] on button "button" at bounding box center [672, 445] width 125 height 71
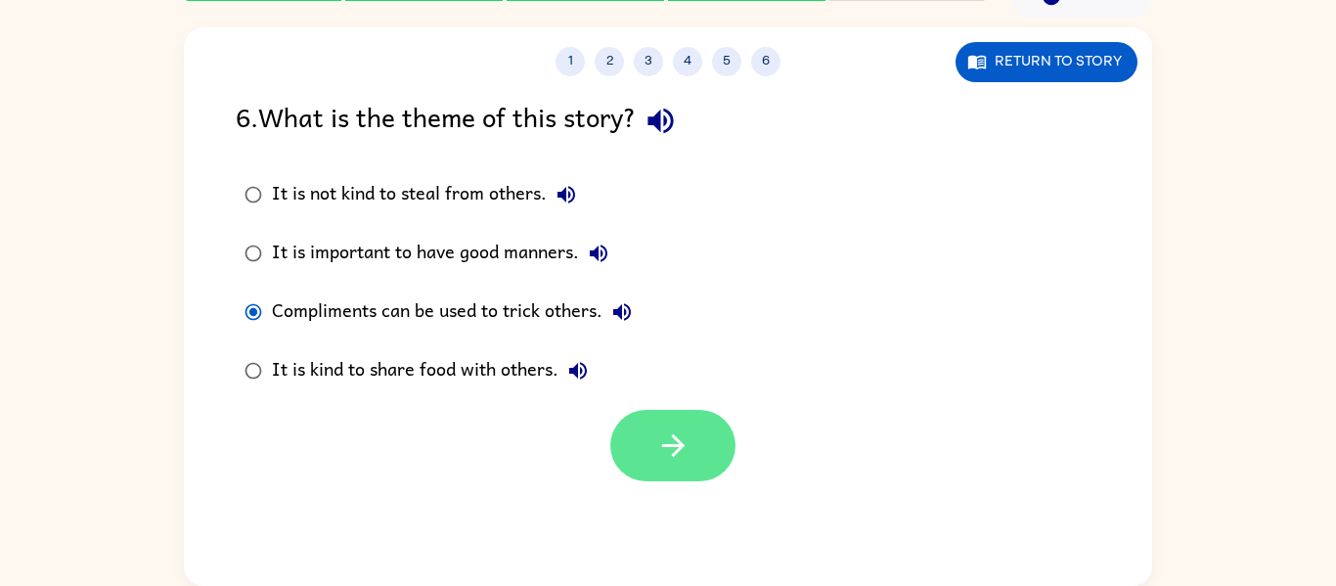
click at [657, 436] on icon "button" at bounding box center [673, 445] width 34 height 34
